Goal: Transaction & Acquisition: Book appointment/travel/reservation

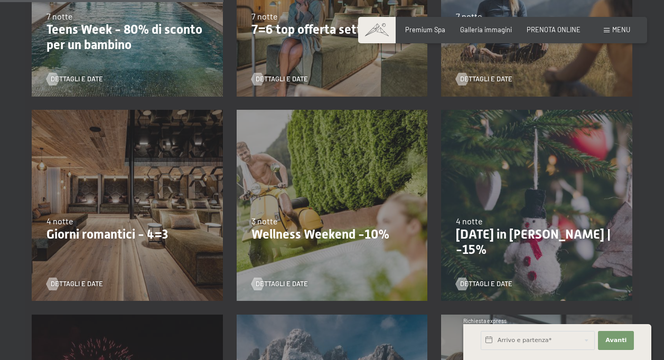
scroll to position [528, 0]
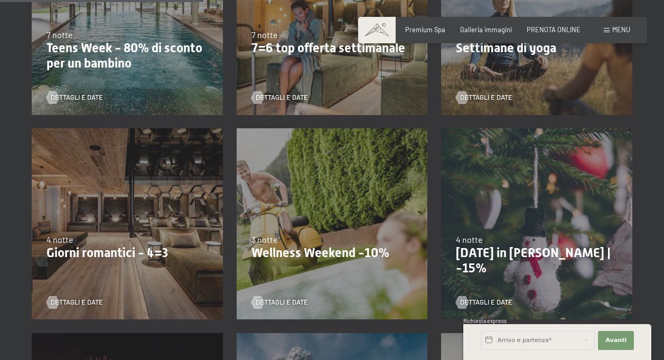
click at [130, 233] on div "[DATE]-[DATE] [DATE]-[DATE] [DATE]-[DATE] [DATE]-[DATE] [DATE]-[DATE] [DATE]-[D…" at bounding box center [127, 224] width 205 height 205
click at [61, 299] on span "Dettagli e Date" at bounding box center [87, 303] width 52 height 10
click at [273, 301] on span "Dettagli e Date" at bounding box center [292, 303] width 52 height 10
